Goal: Task Accomplishment & Management: Complete application form

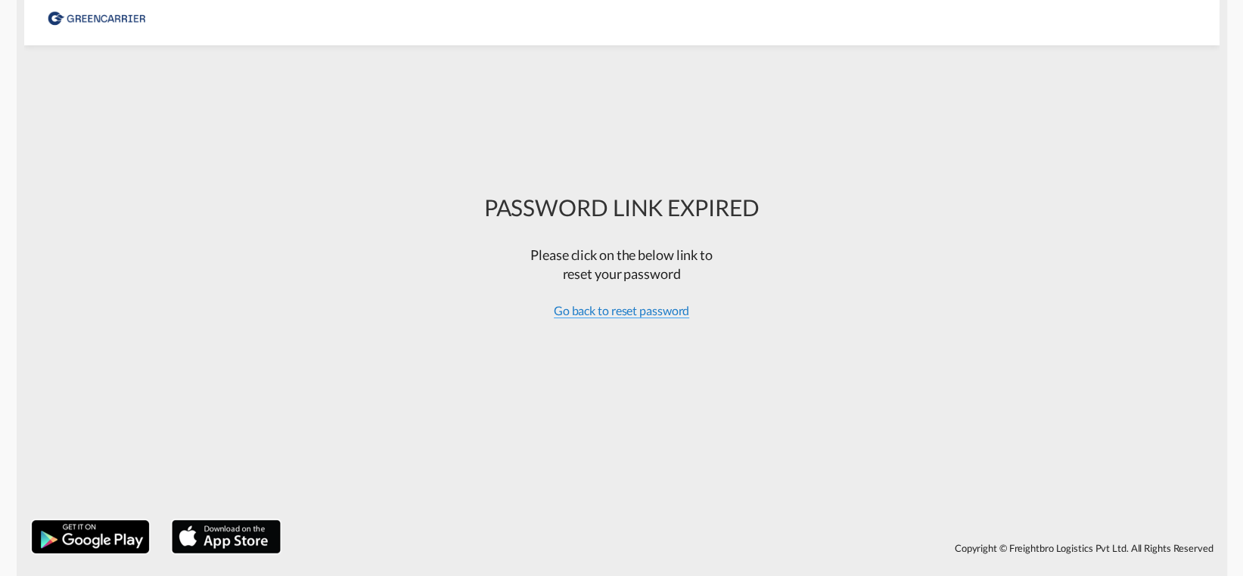
click at [643, 312] on span "Go back to reset password" at bounding box center [622, 310] width 136 height 15
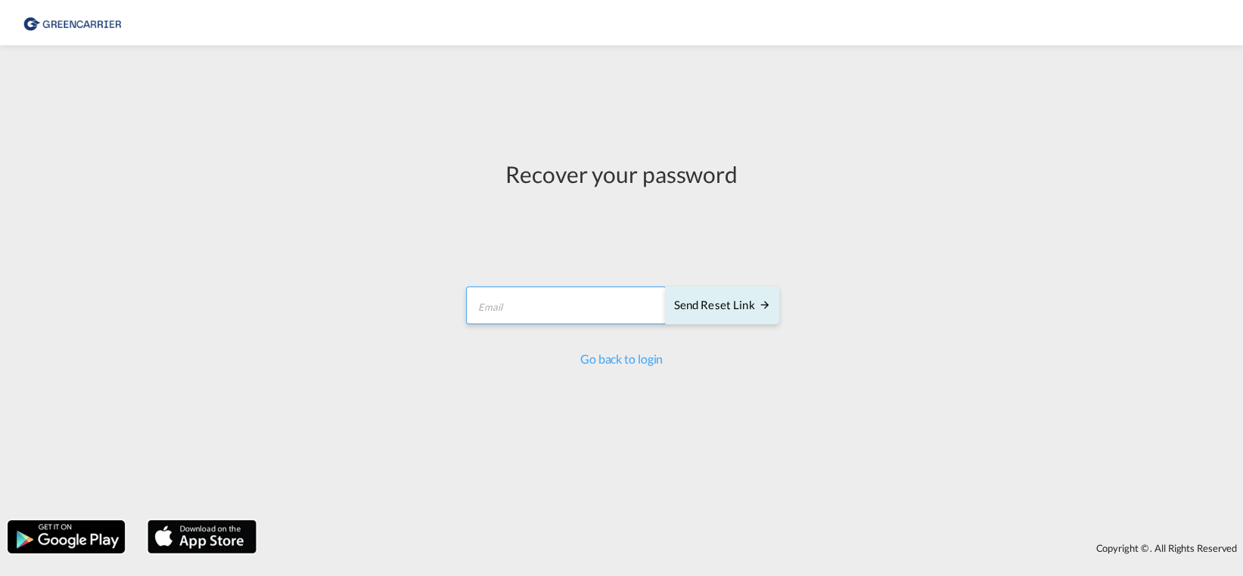
click at [520, 309] on input "email" at bounding box center [566, 306] width 200 height 38
type input "H.JUSCHAS@GFM.WORLD"
click at [717, 311] on div "Send reset link" at bounding box center [721, 305] width 97 height 17
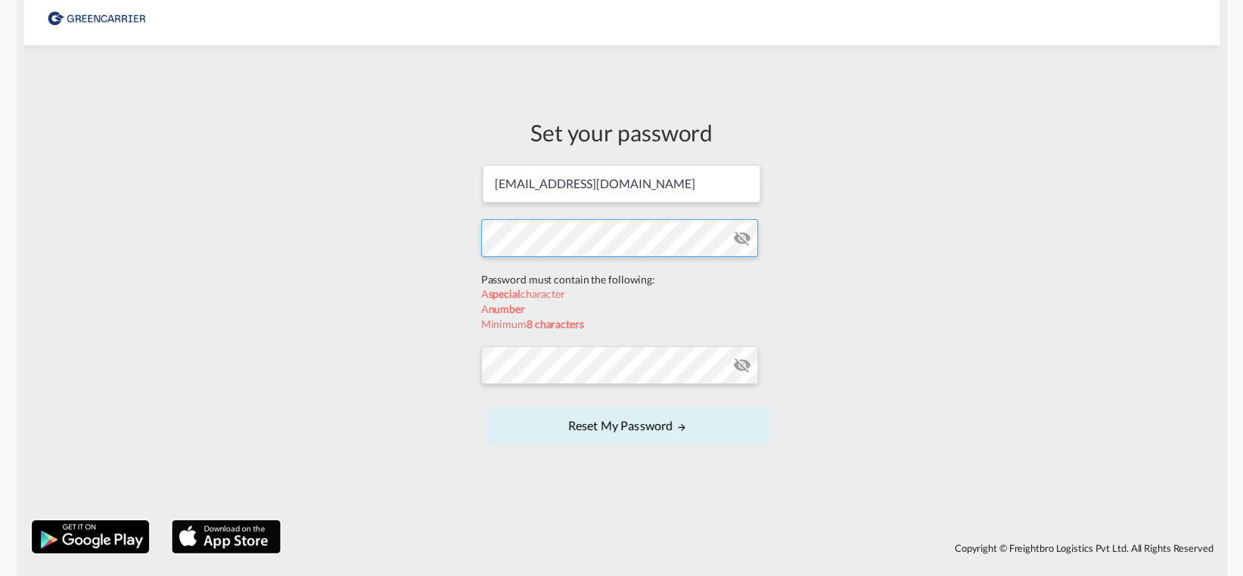
click at [512, 275] on form "[EMAIL_ADDRESS][DOMAIN_NAME] Password must contain the following: A special cha…" at bounding box center [621, 306] width 281 height 286
click at [506, 363] on form "[EMAIL_ADDRESS][DOMAIN_NAME] Password must contain the following: A special cha…" at bounding box center [621, 306] width 281 height 286
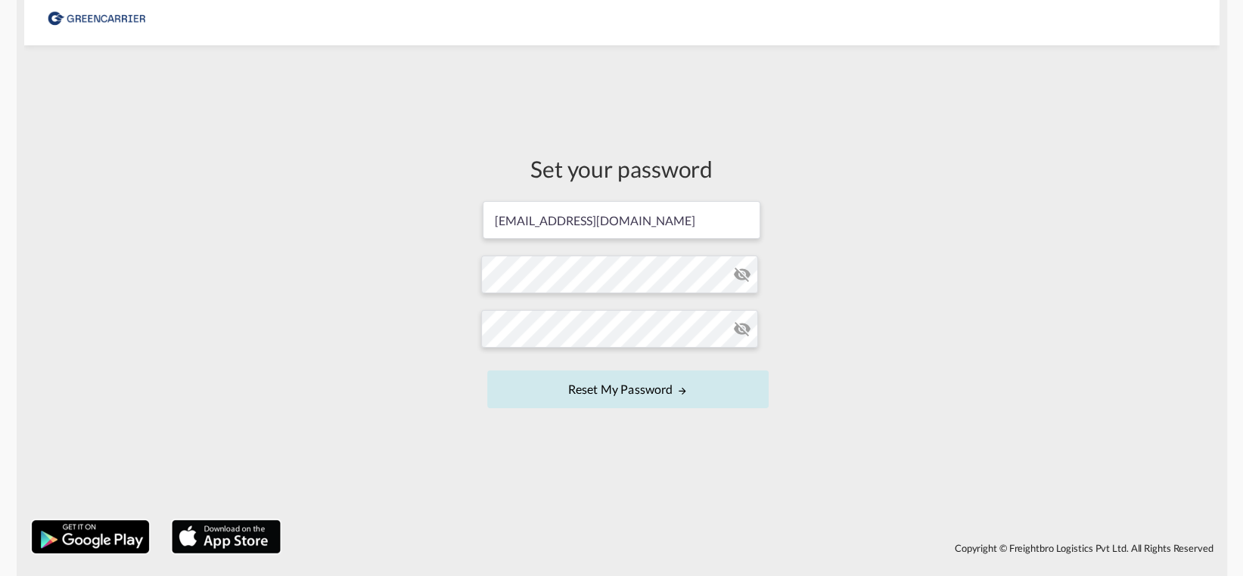
click at [646, 393] on button "Reset my password" at bounding box center [627, 390] width 281 height 38
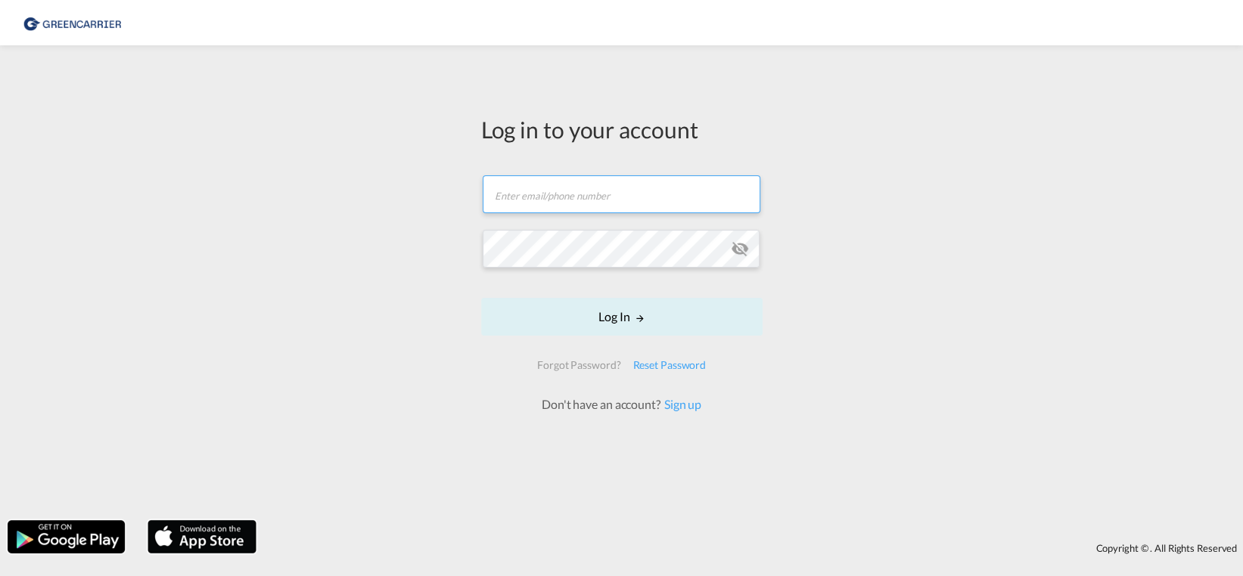
type input "[EMAIL_ADDRESS][DOMAIN_NAME]"
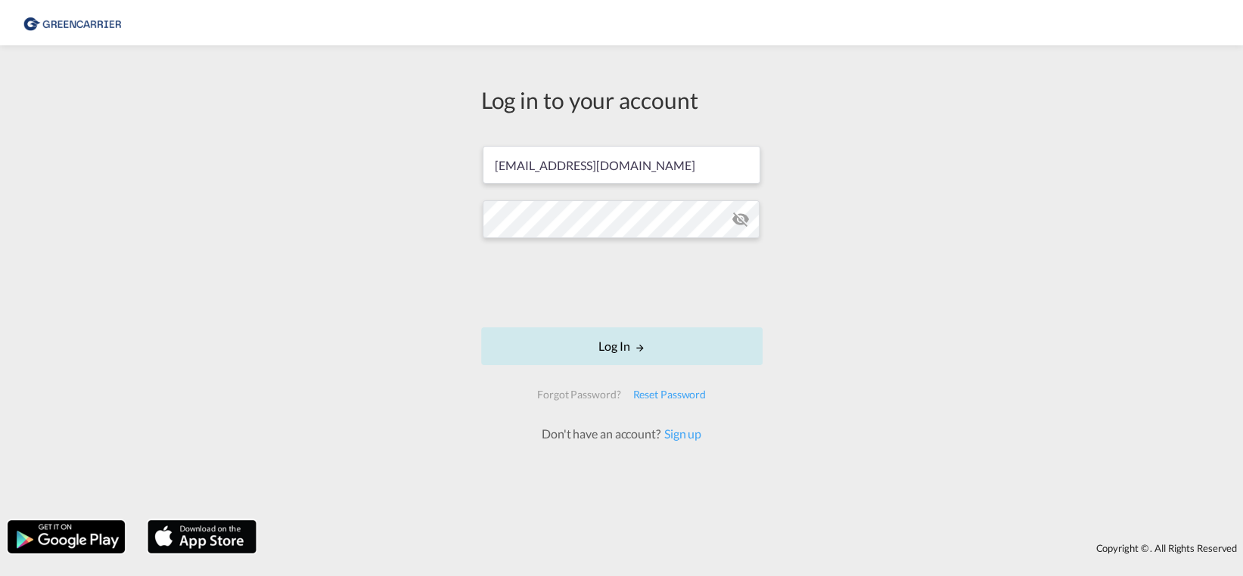
click at [627, 343] on button "Log In" at bounding box center [621, 347] width 281 height 38
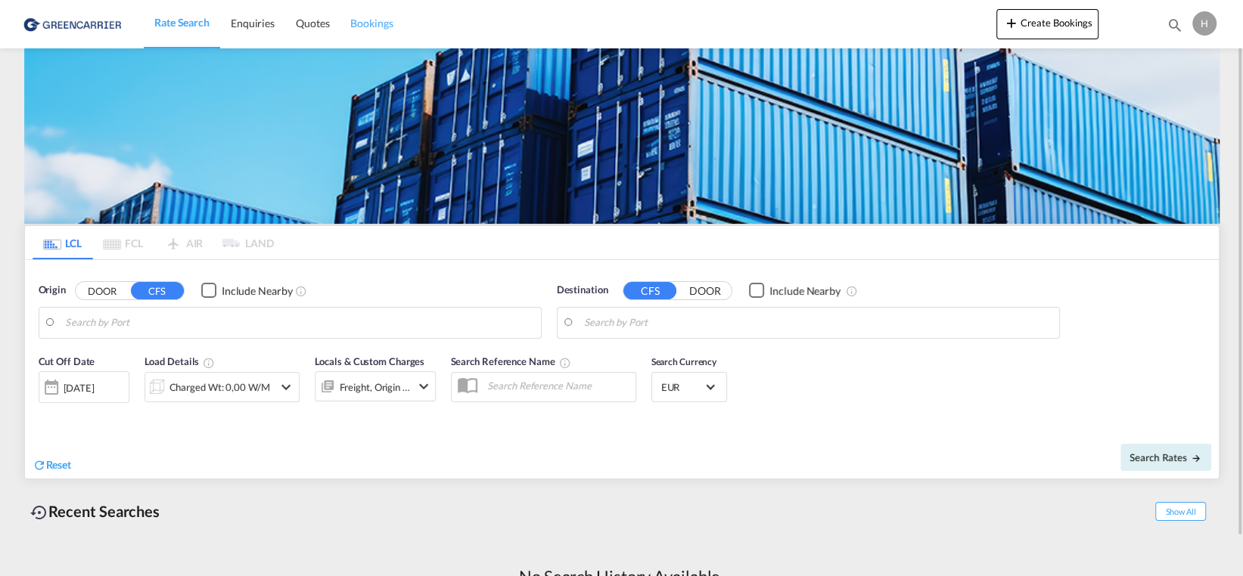
click at [374, 26] on span "Bookings" at bounding box center [371, 23] width 42 height 13
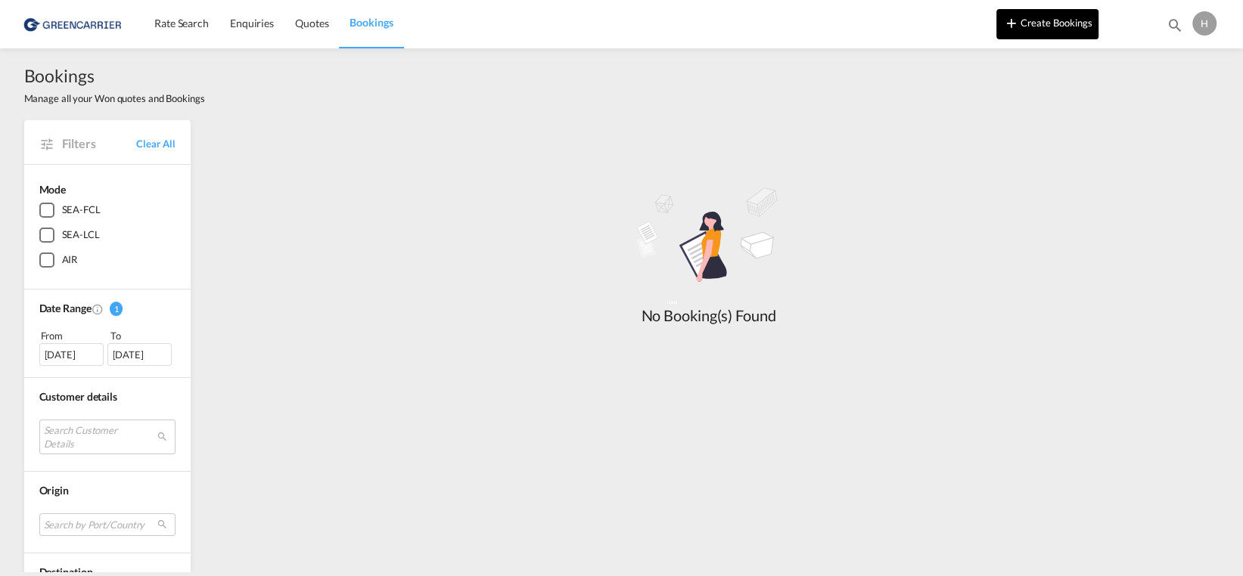
click at [1019, 29] on md-icon "icon-plus 400-fg" at bounding box center [1011, 23] width 18 height 18
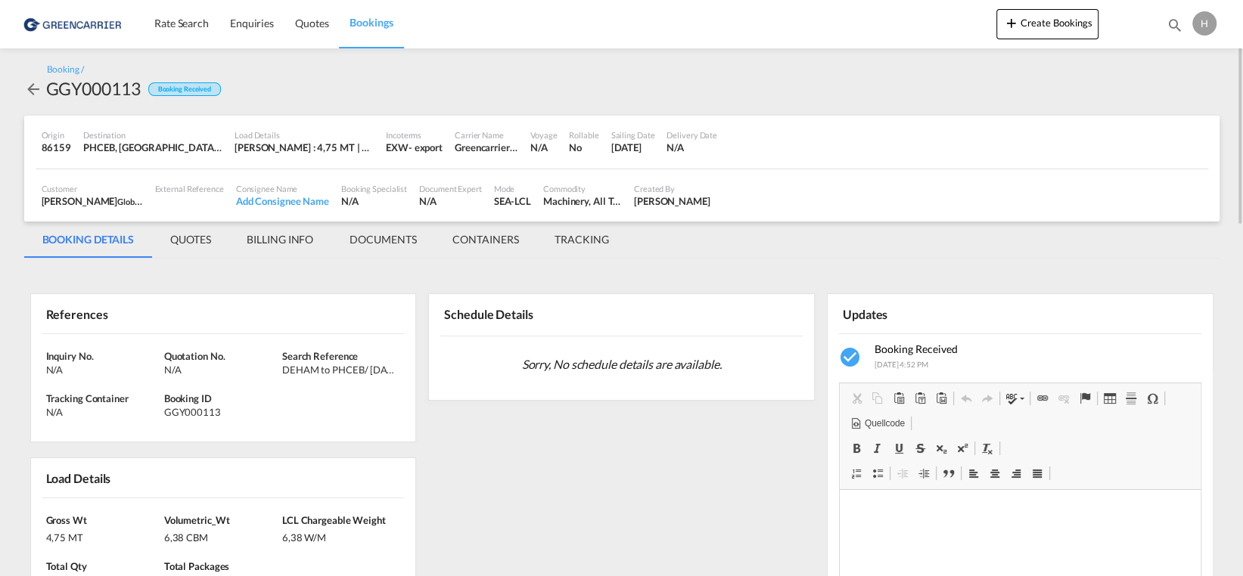
click at [203, 244] on md-tab-item "QUOTES" at bounding box center [190, 240] width 76 height 36
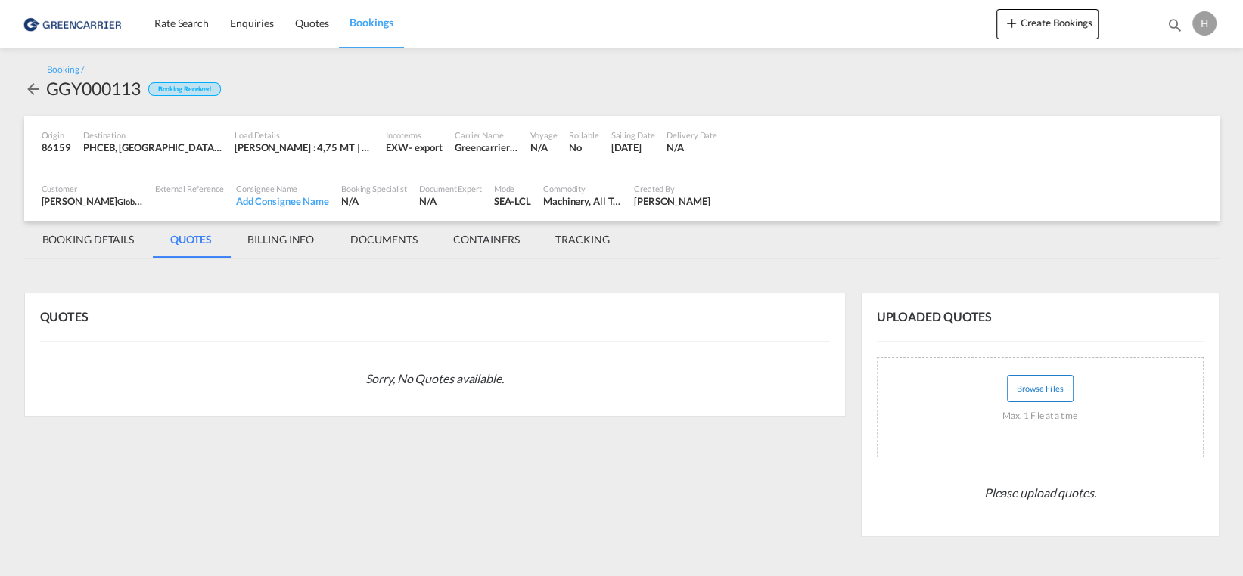
click at [1028, 394] on button "Browse Files" at bounding box center [1040, 388] width 67 height 27
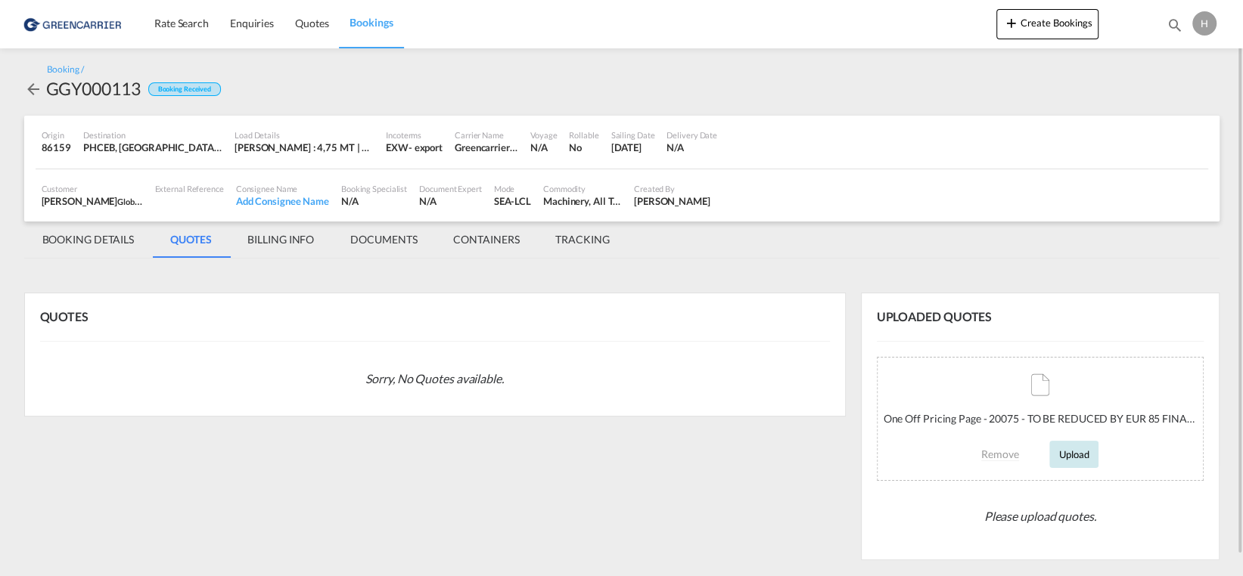
click at [1068, 461] on button "Upload" at bounding box center [1073, 454] width 49 height 27
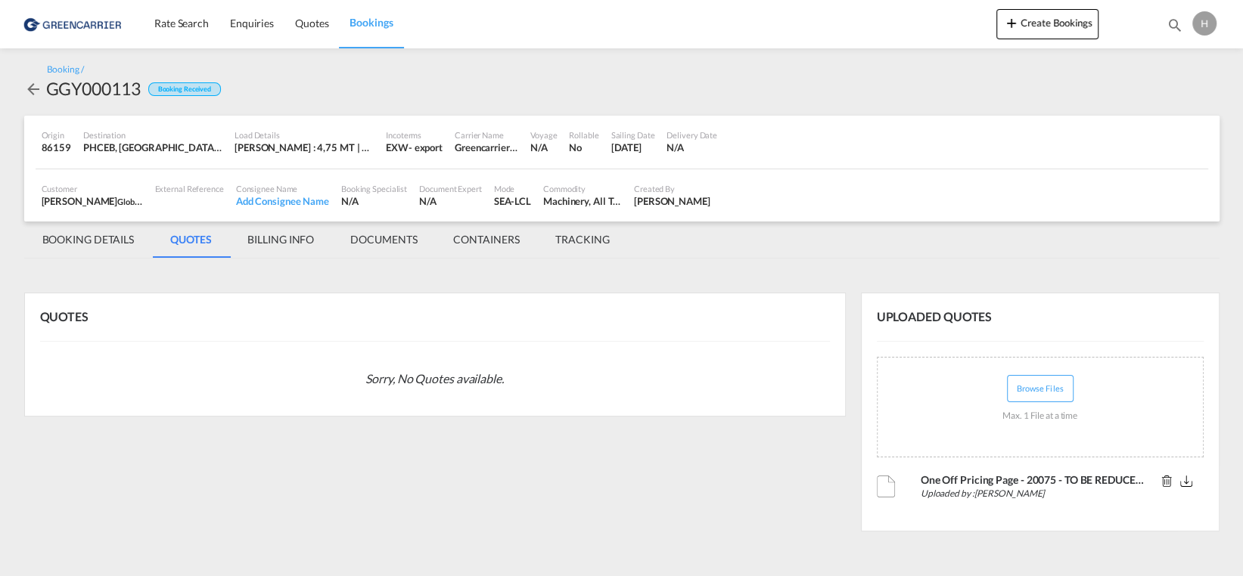
click at [36, 93] on md-icon "icon-arrow-left" at bounding box center [33, 89] width 18 height 18
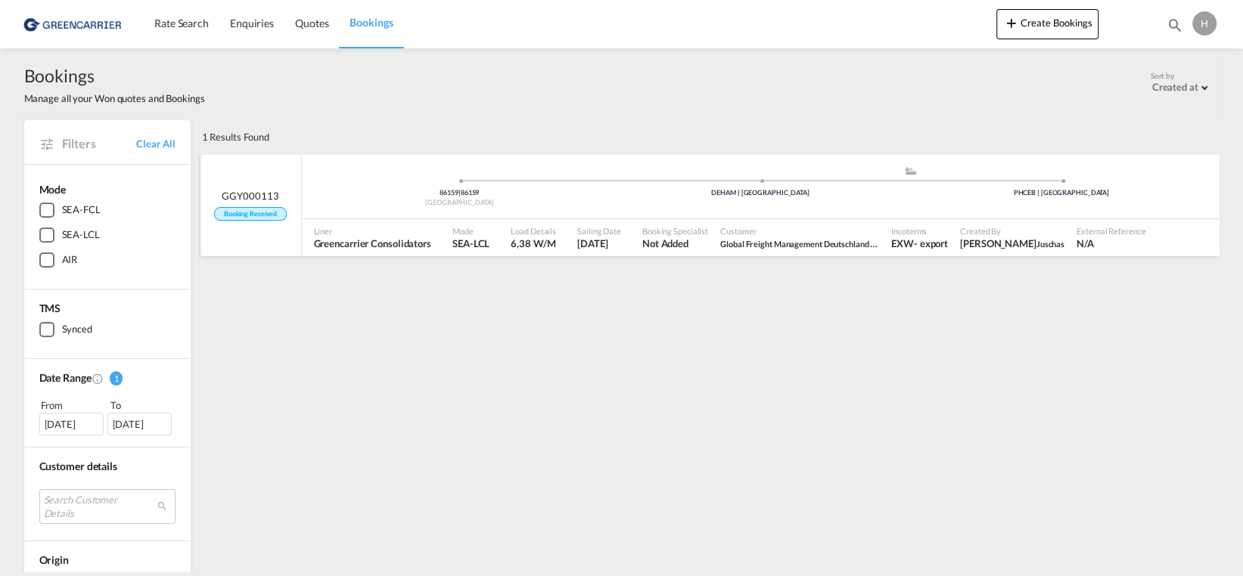
click at [253, 214] on span "Booking Received" at bounding box center [250, 214] width 73 height 14
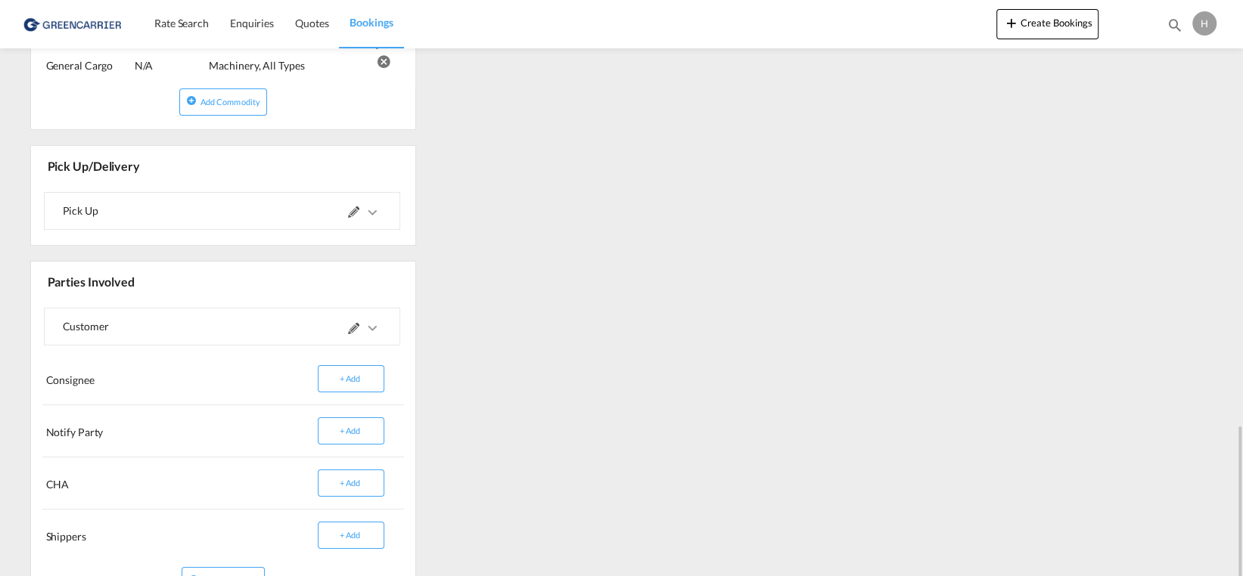
scroll to position [908, 0]
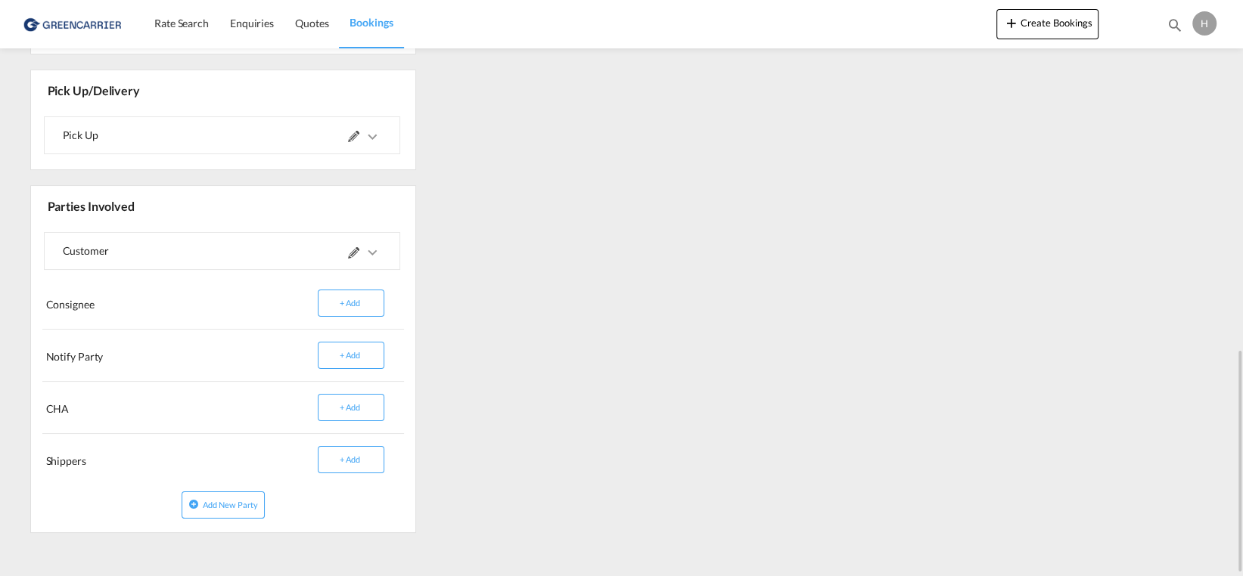
click at [227, 255] on div at bounding box center [302, 251] width 160 height 36
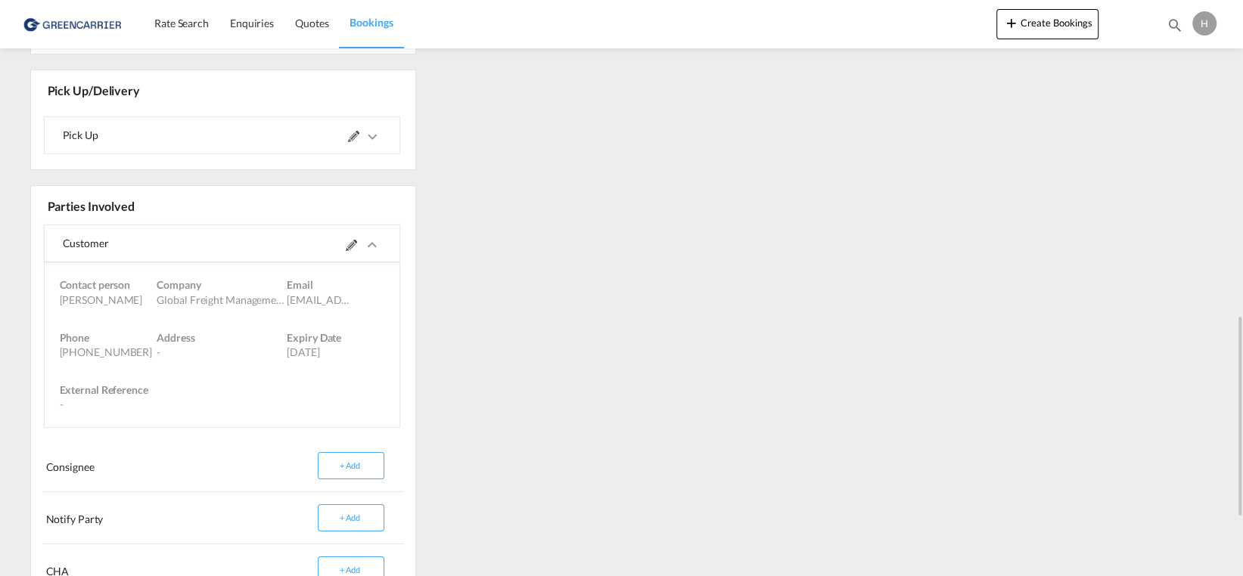
click at [353, 248] on span at bounding box center [364, 243] width 36 height 36
click at [353, 243] on md-icon at bounding box center [351, 245] width 11 height 11
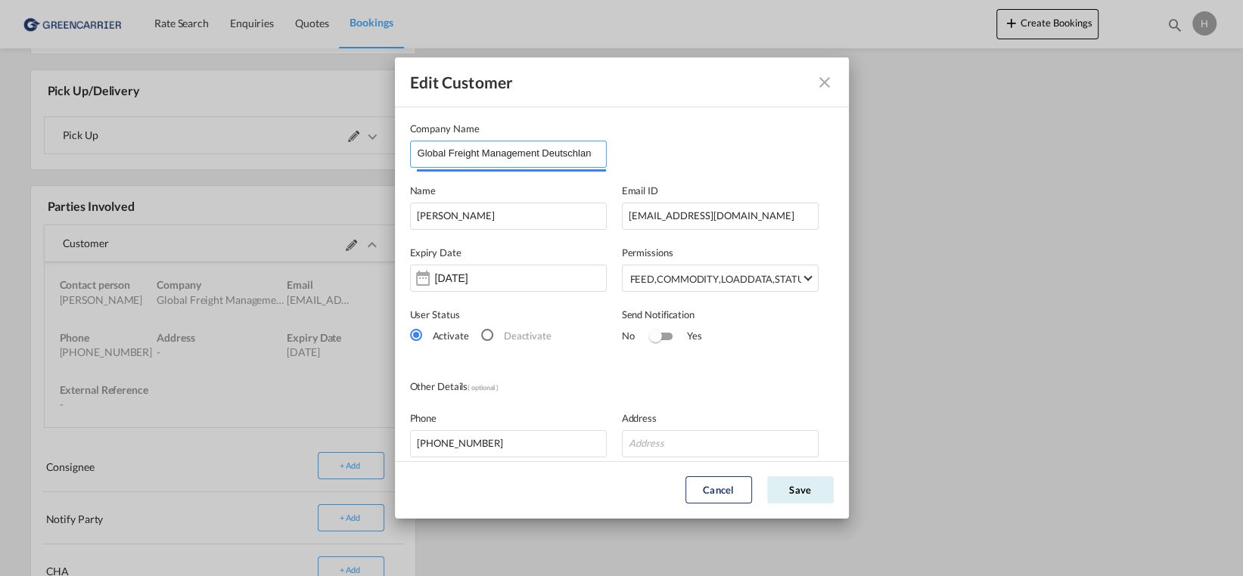
click at [587, 154] on input "Global Freight Management Deutschland GmbH" at bounding box center [512, 152] width 188 height 23
click at [590, 156] on input "Global Freight Management Deutschland GmbH" at bounding box center [512, 152] width 188 height 23
click at [578, 152] on input "Global Freight Management Deutschland GmbH" at bounding box center [512, 152] width 188 height 23
click at [581, 154] on input "Global Freight Management Deutschland GmbH" at bounding box center [512, 152] width 188 height 23
click at [591, 219] on input "[PERSON_NAME]" at bounding box center [508, 216] width 197 height 27
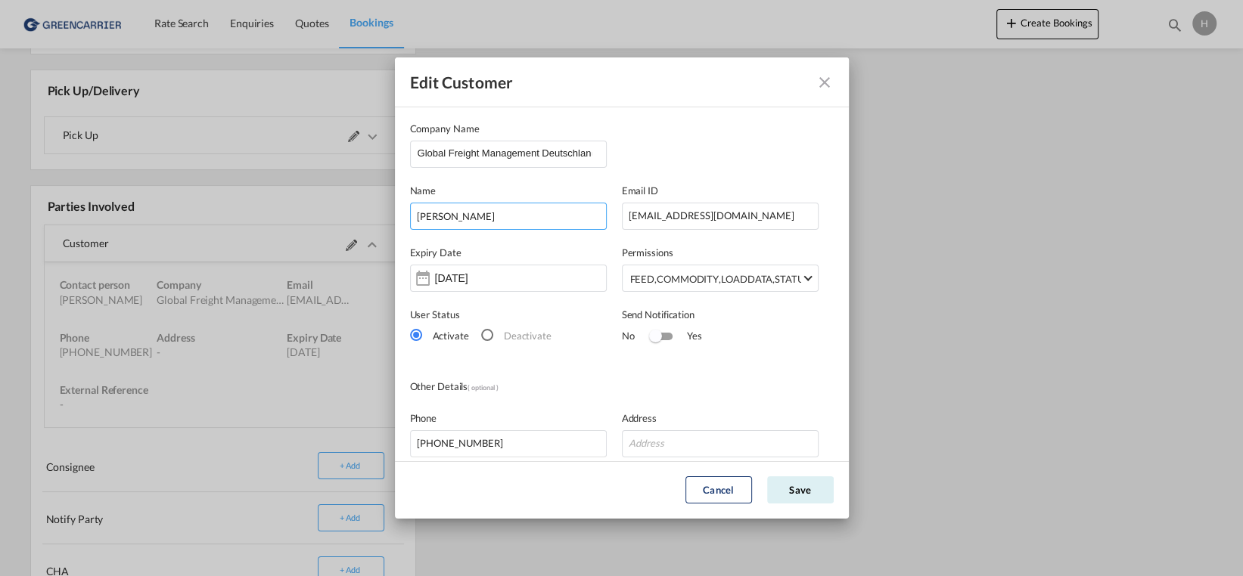
scroll to position [76, 0]
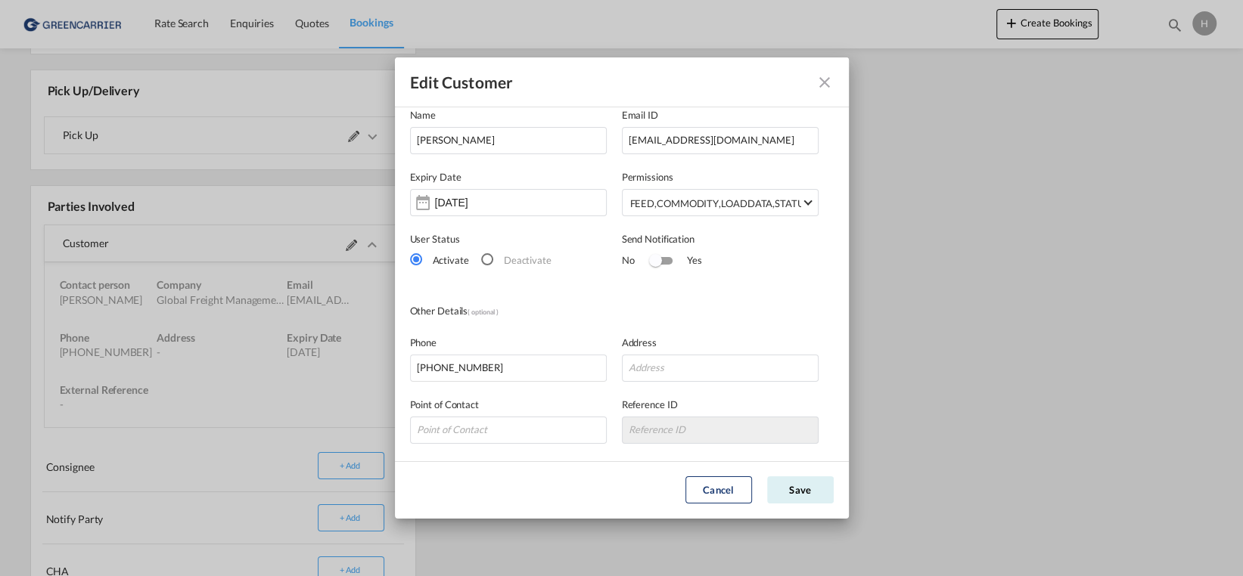
click at [498, 450] on div "Country Country [GEOGRAPHIC_DATA] [GEOGRAPHIC_DATA] [GEOGRAPHIC_DATA] [US_STATE…" at bounding box center [622, 475] width 424 height 62
click at [435, 369] on input "[PHONE_NUMBER]" at bounding box center [508, 368] width 197 height 27
click at [455, 371] on input "[PHONE_NUMBER]" at bounding box center [508, 368] width 197 height 27
click at [474, 369] on input "[PHONE_NUMBER]" at bounding box center [508, 368] width 197 height 27
type input "[PHONE_NUMBER]"
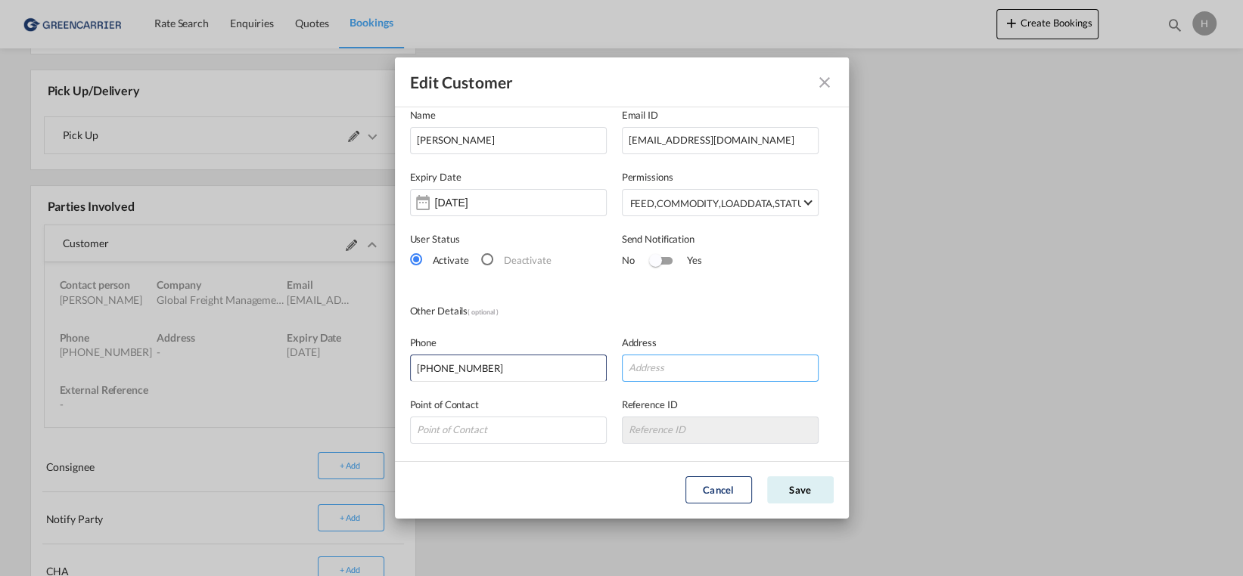
click at [642, 367] on input "Edit Customer Company ..." at bounding box center [720, 368] width 197 height 27
type input "[STREET_ADDRESS]"
type input "28816"
type input "[STREET_ADDRESS][PERSON_NAME]"
click at [530, 309] on div "Other Details ( optional )" at bounding box center [516, 311] width 212 height 17
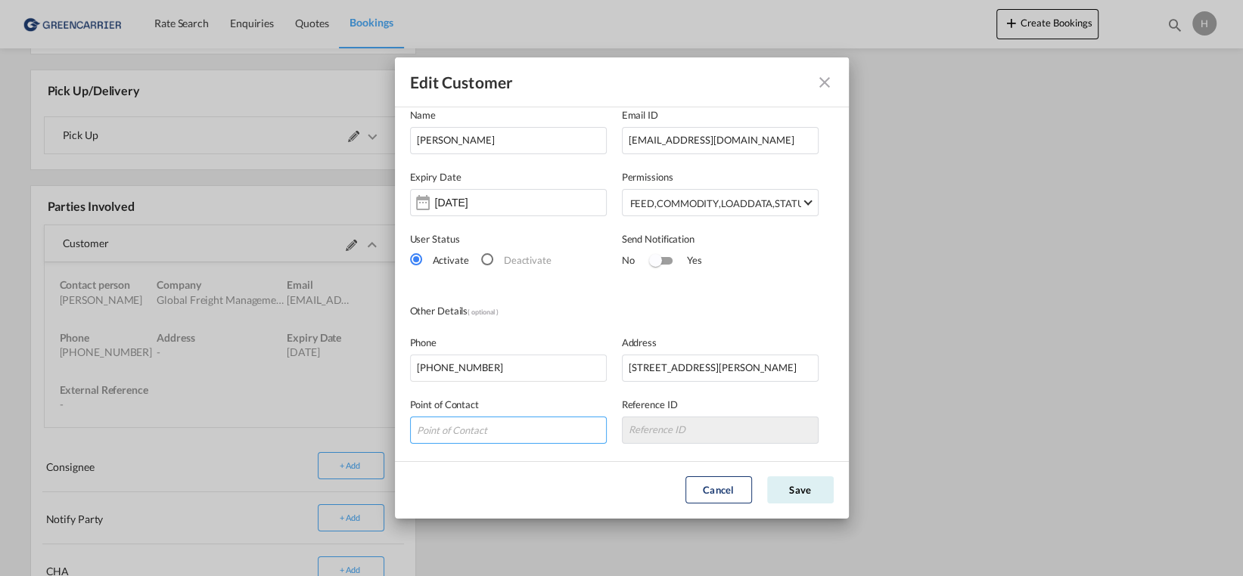
click at [514, 427] on input "Edit Customer Company ..." at bounding box center [508, 430] width 197 height 27
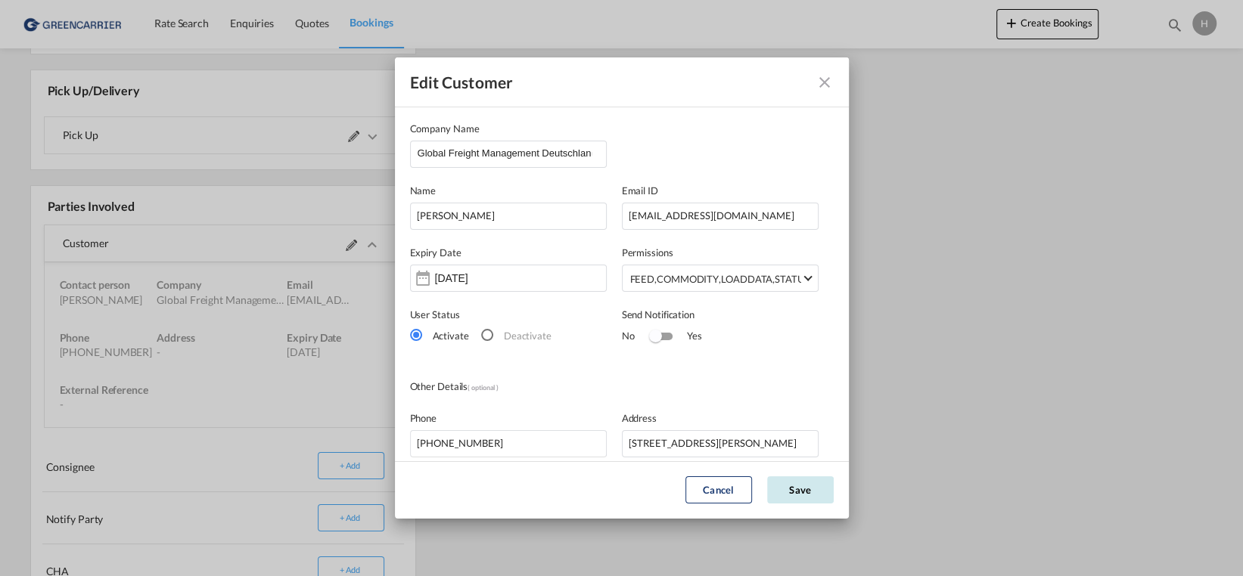
click at [791, 496] on button "Save" at bounding box center [800, 490] width 67 height 27
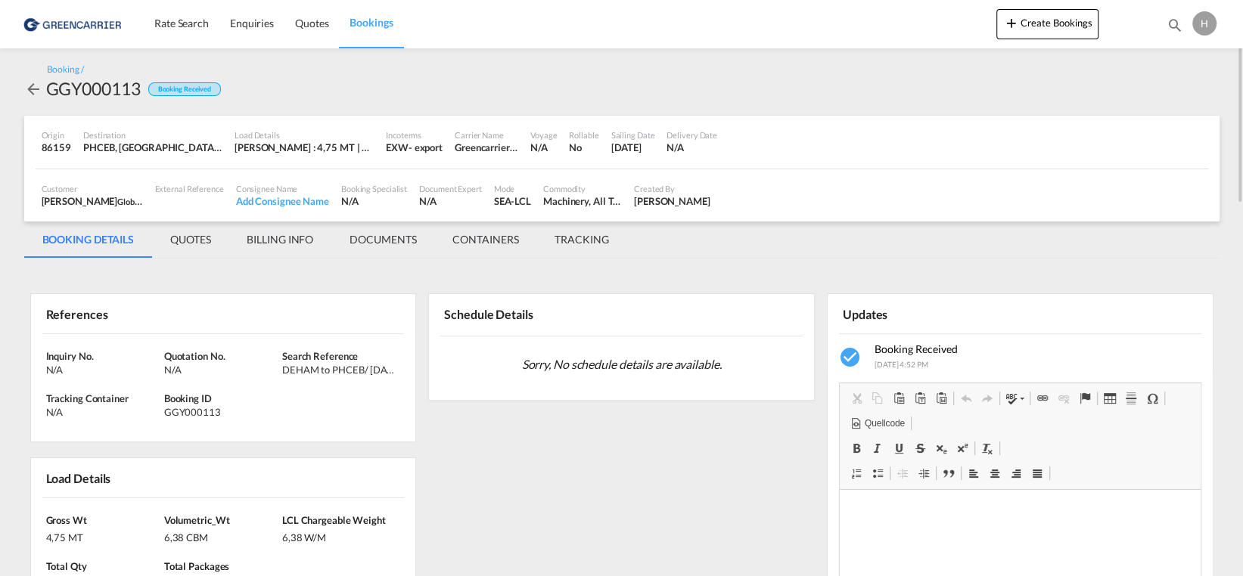
click at [1206, 26] on div "H" at bounding box center [1204, 23] width 24 height 24
click at [1157, 120] on button "Logout" at bounding box center [1187, 116] width 98 height 30
